Goal: Task Accomplishment & Management: Use online tool/utility

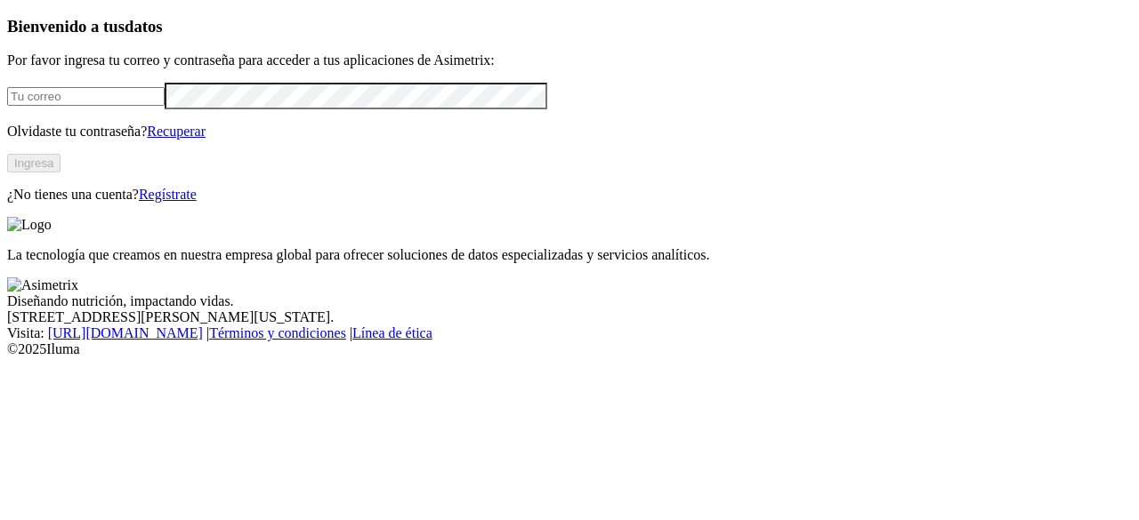
type input "[EMAIL_ADDRESS][DOMAIN_NAME]"
click at [60, 173] on button "Ingresa" at bounding box center [33, 163] width 53 height 19
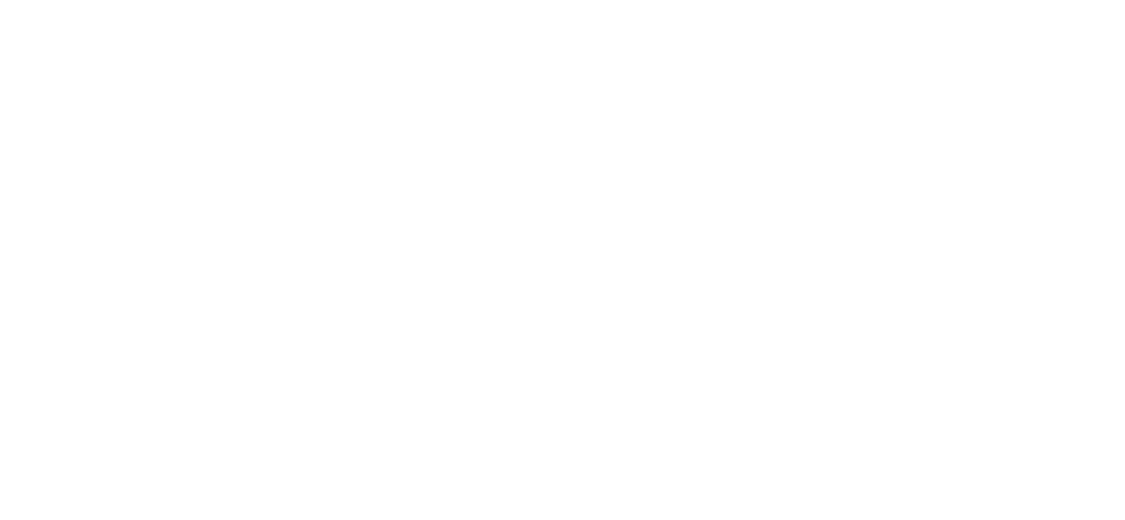
click at [649, 343] on icon at bounding box center [577, 261] width 178 height 178
click at [189, 223] on div at bounding box center [576, 260] width 1139 height 520
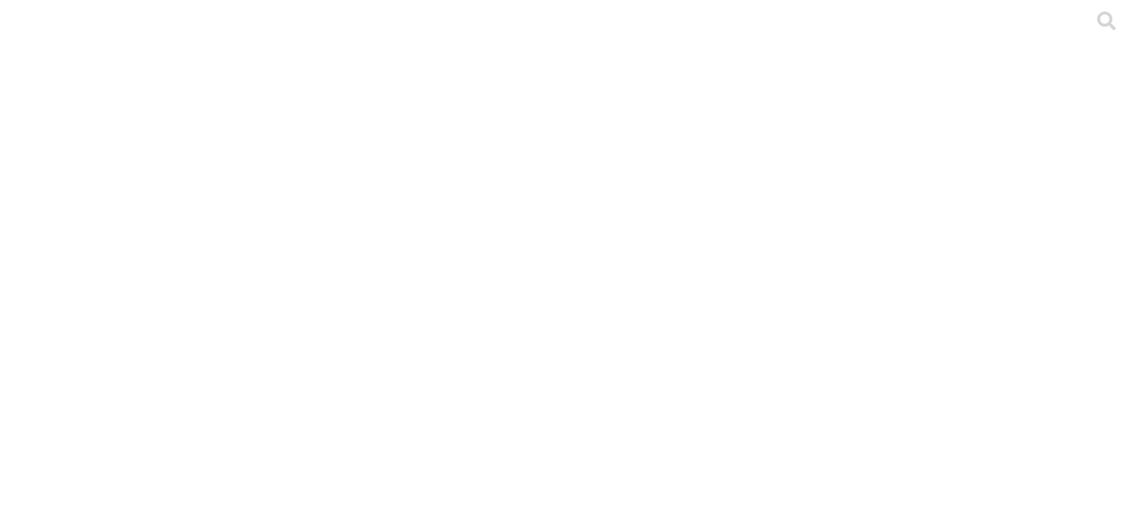
click at [295, 261] on div at bounding box center [576, 260] width 1139 height 520
